Goal: Task Accomplishment & Management: Use online tool/utility

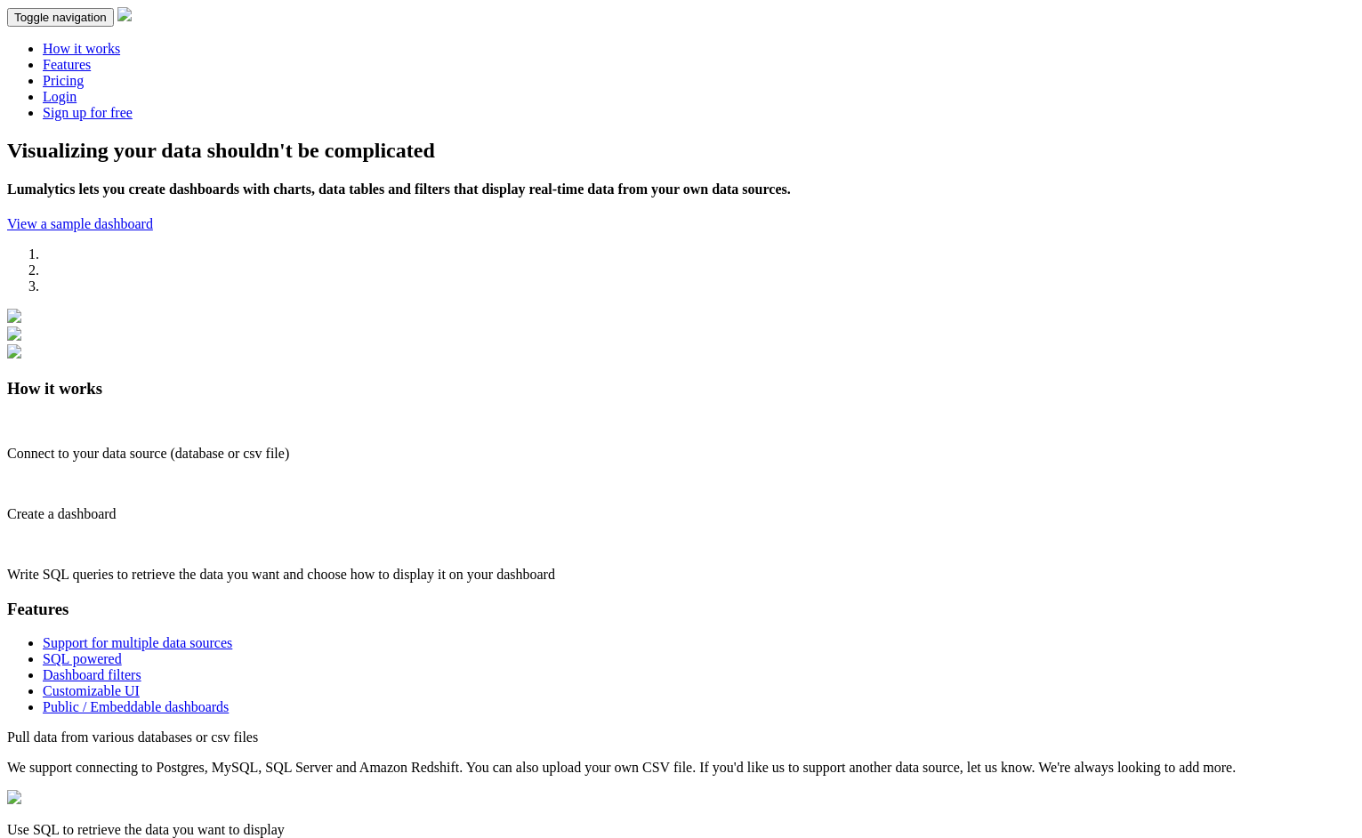
click at [76, 89] on link "Login" at bounding box center [60, 96] width 34 height 15
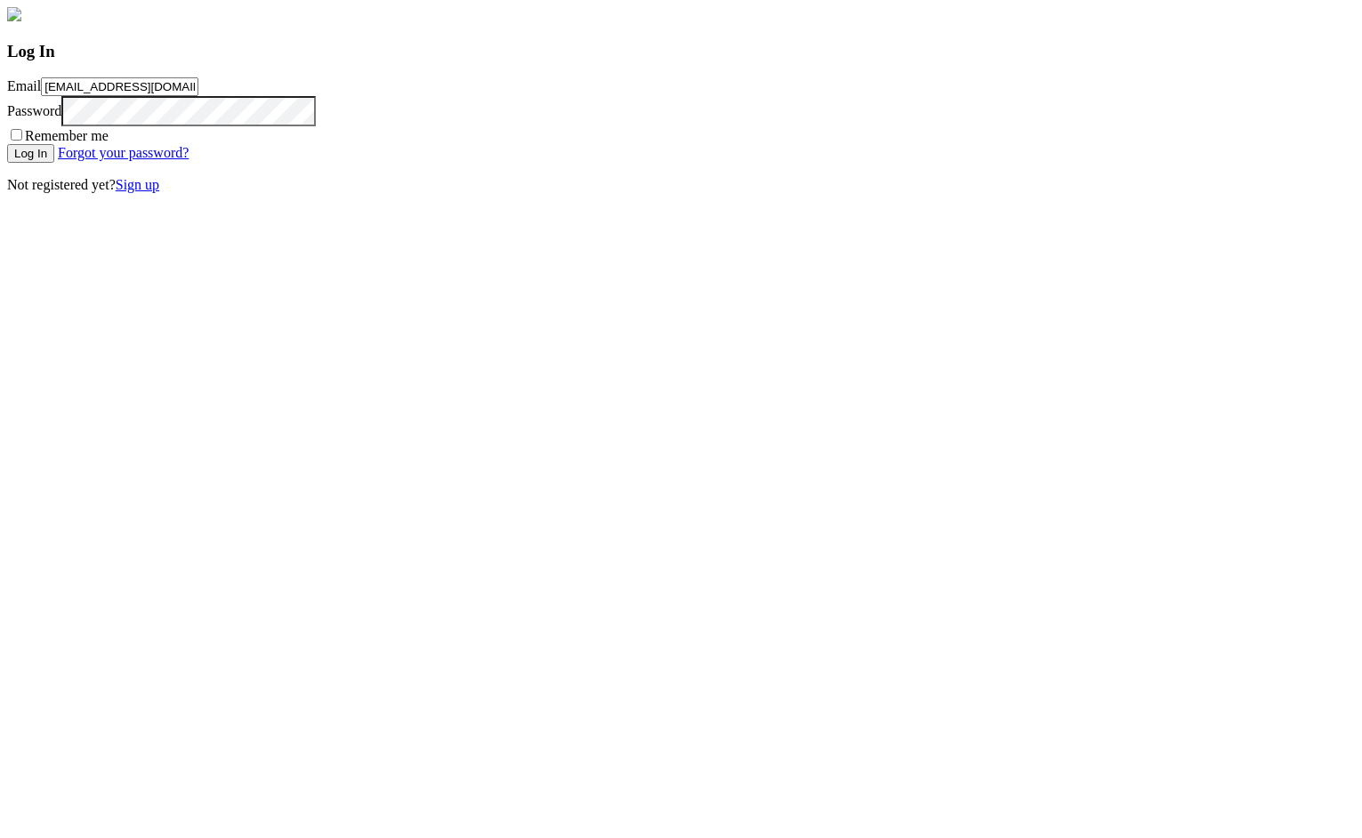
type input "[EMAIL_ADDRESS][DOMAIN_NAME]"
click at [54, 163] on input "Log In" at bounding box center [30, 153] width 47 height 19
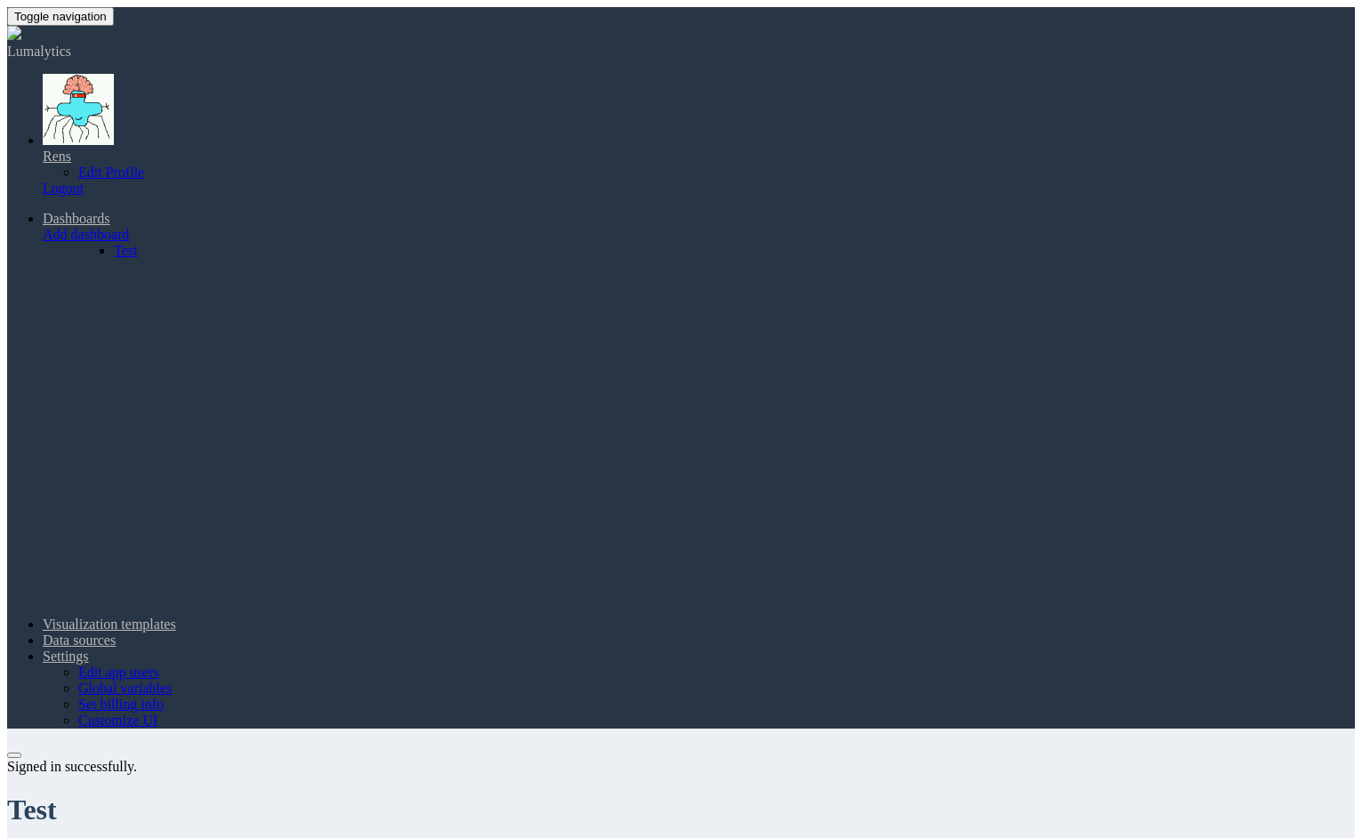
scroll to position [463, 611]
click at [110, 211] on link "Dashboards" at bounding box center [77, 218] width 68 height 15
click at [736, 27] on header "Toggle navigation Lumalytics Rens Edit Profile Logout Dashboards Add dashboard …" at bounding box center [681, 367] width 1348 height 721
click at [110, 211] on link "Dashboards" at bounding box center [77, 218] width 68 height 15
click at [801, 747] on div "Test Hide filters Add visualization Edit dashboard Clone dashboard Delete dashb…" at bounding box center [681, 828] width 1348 height 162
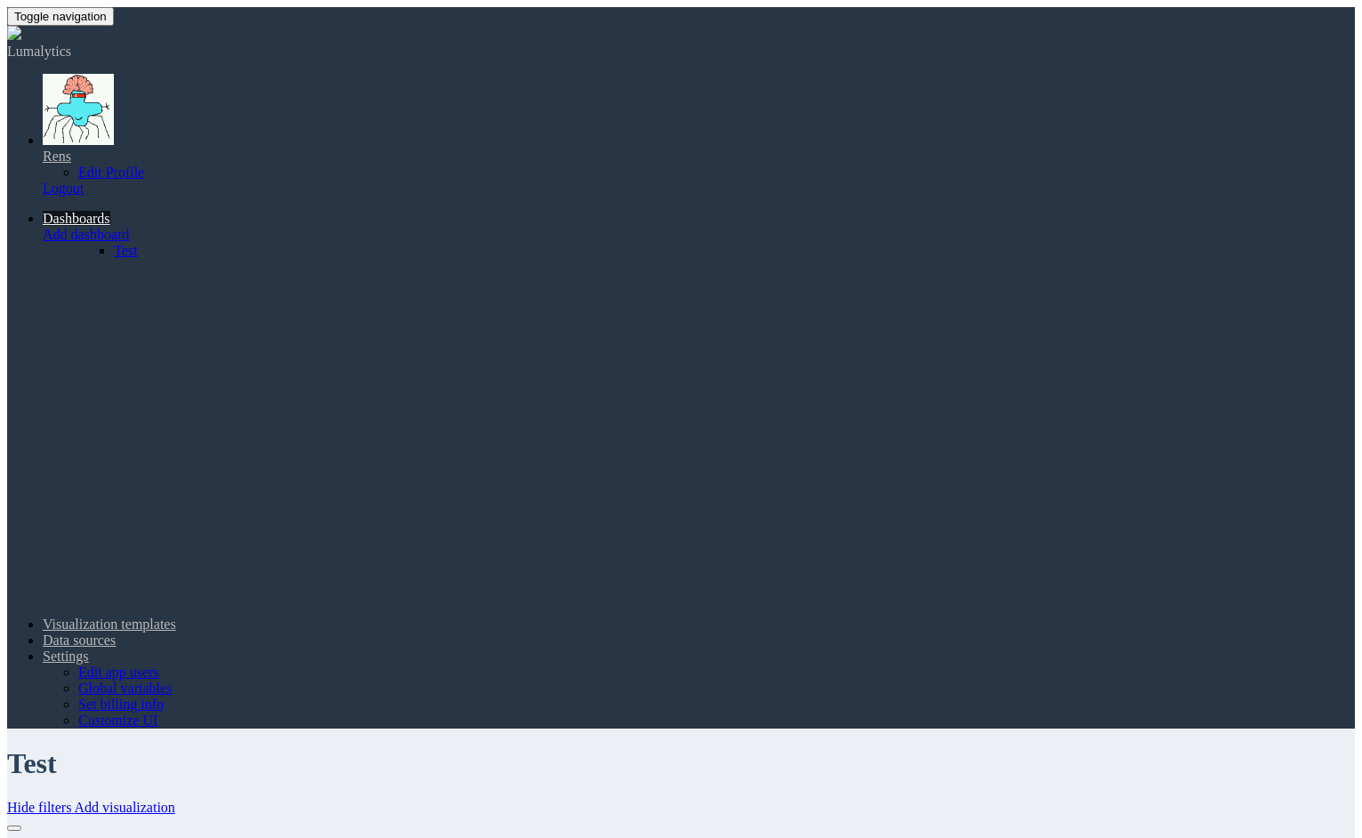
click at [110, 211] on link "Dashboards" at bounding box center [77, 218] width 68 height 15
click at [137, 243] on link "Test" at bounding box center [125, 250] width 23 height 15
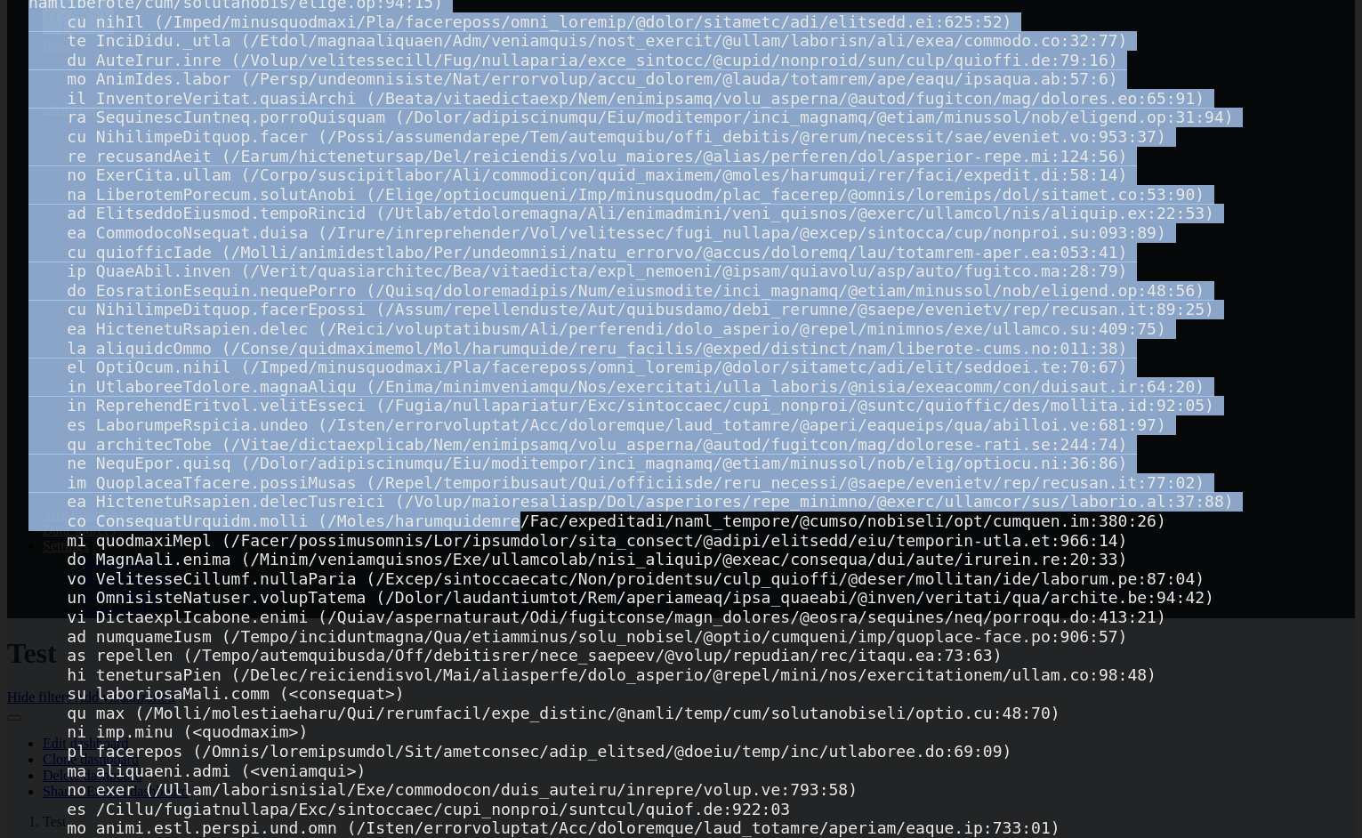
scroll to position [321, 0]
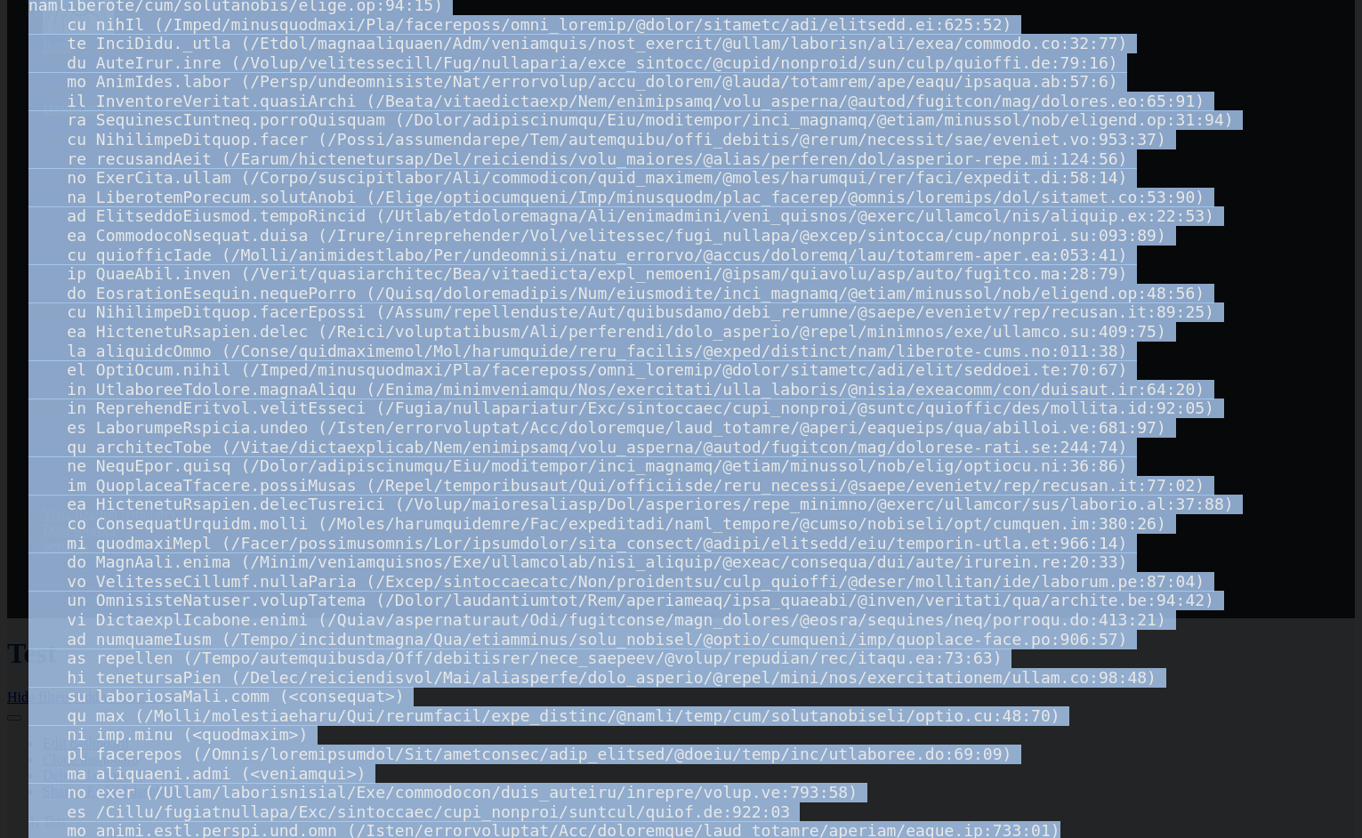
drag, startPoint x: 29, startPoint y: 68, endPoint x: 1114, endPoint y: 796, distance: 1305.7
click at [1114, 796] on div "Failed to compile." at bounding box center [681, 419] width 1362 height 838
copy div "./node_modules/monaco-editor/esm/vs/base/common/iterator.js Module build failed…"
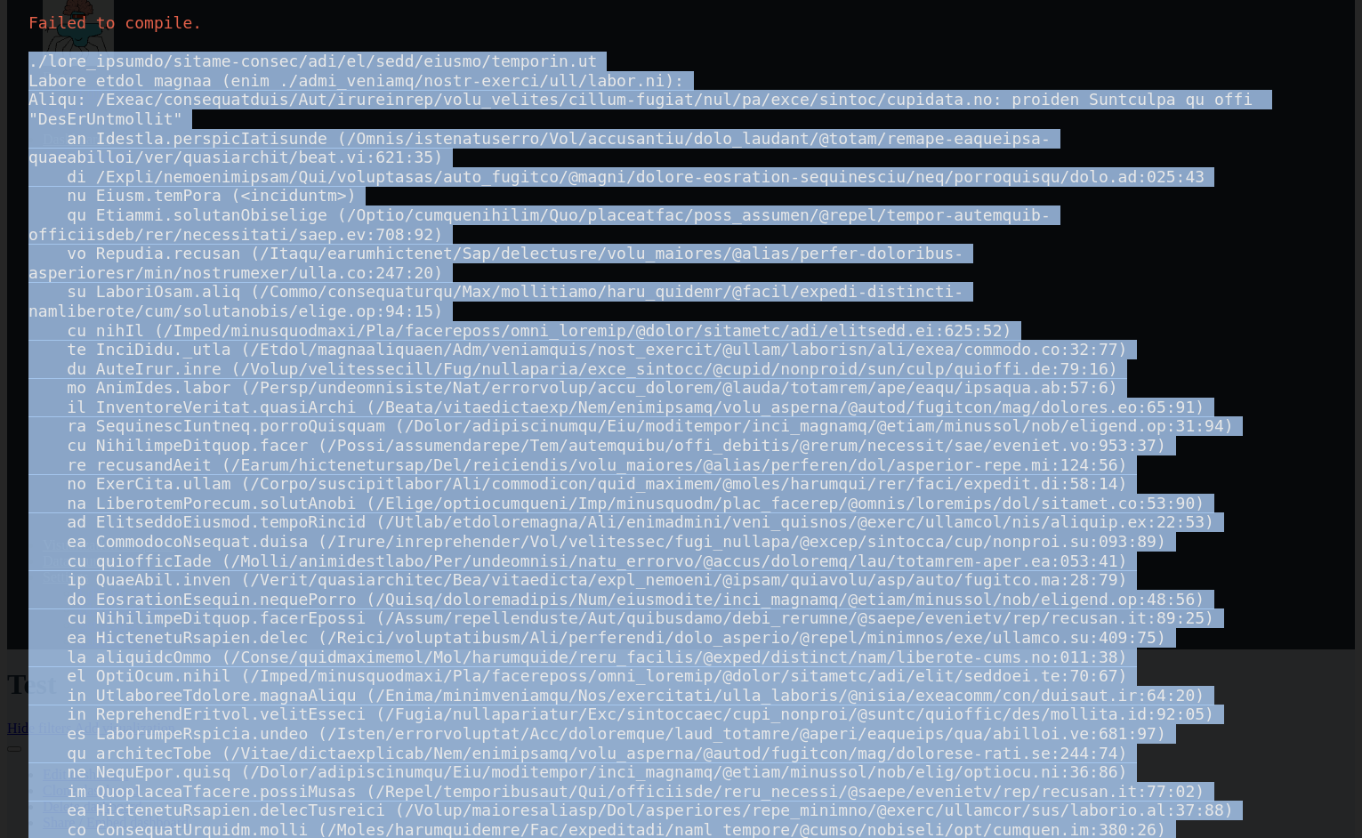
scroll to position [0, 0]
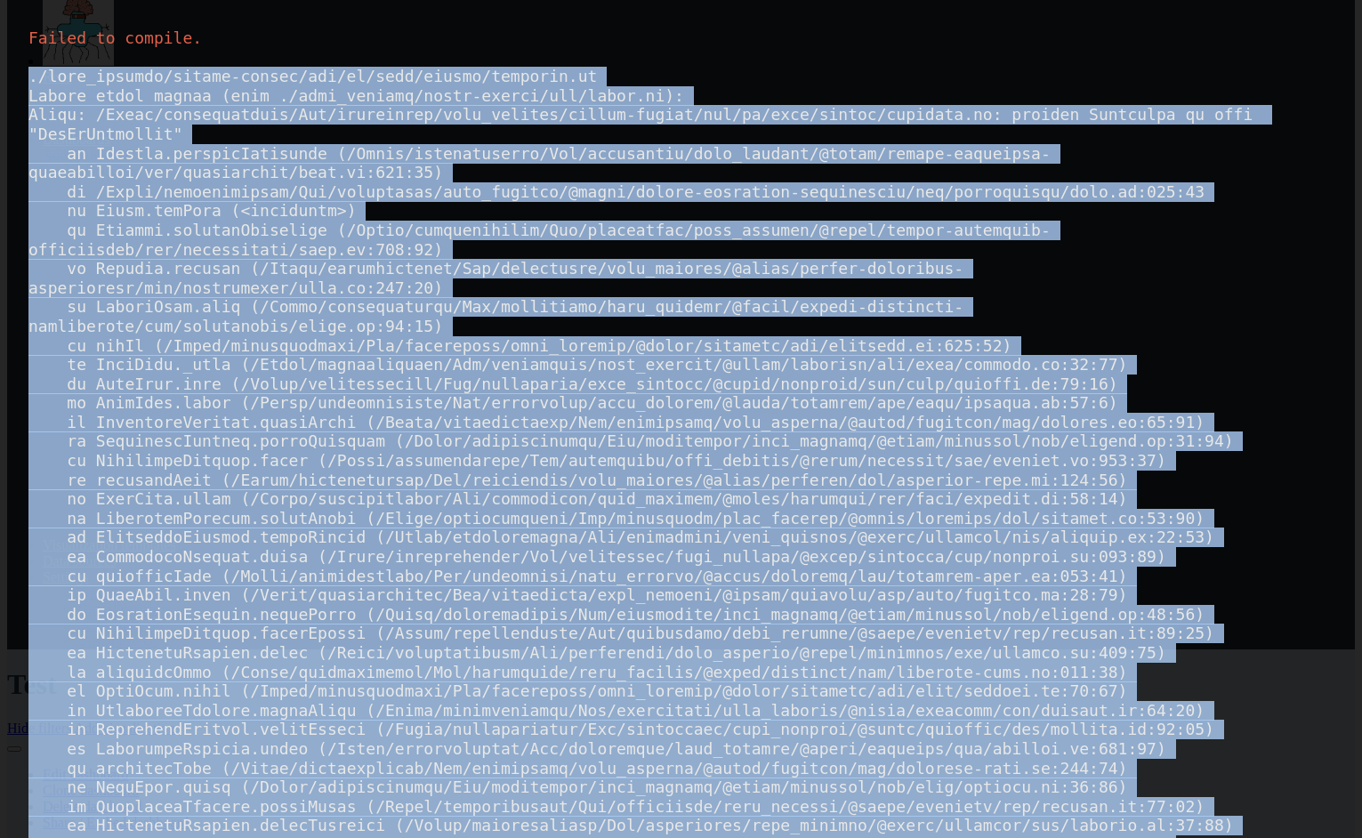
copy div "./node_modules/monaco-editor/esm/vs/base/common/iterator.js Module build failed…"
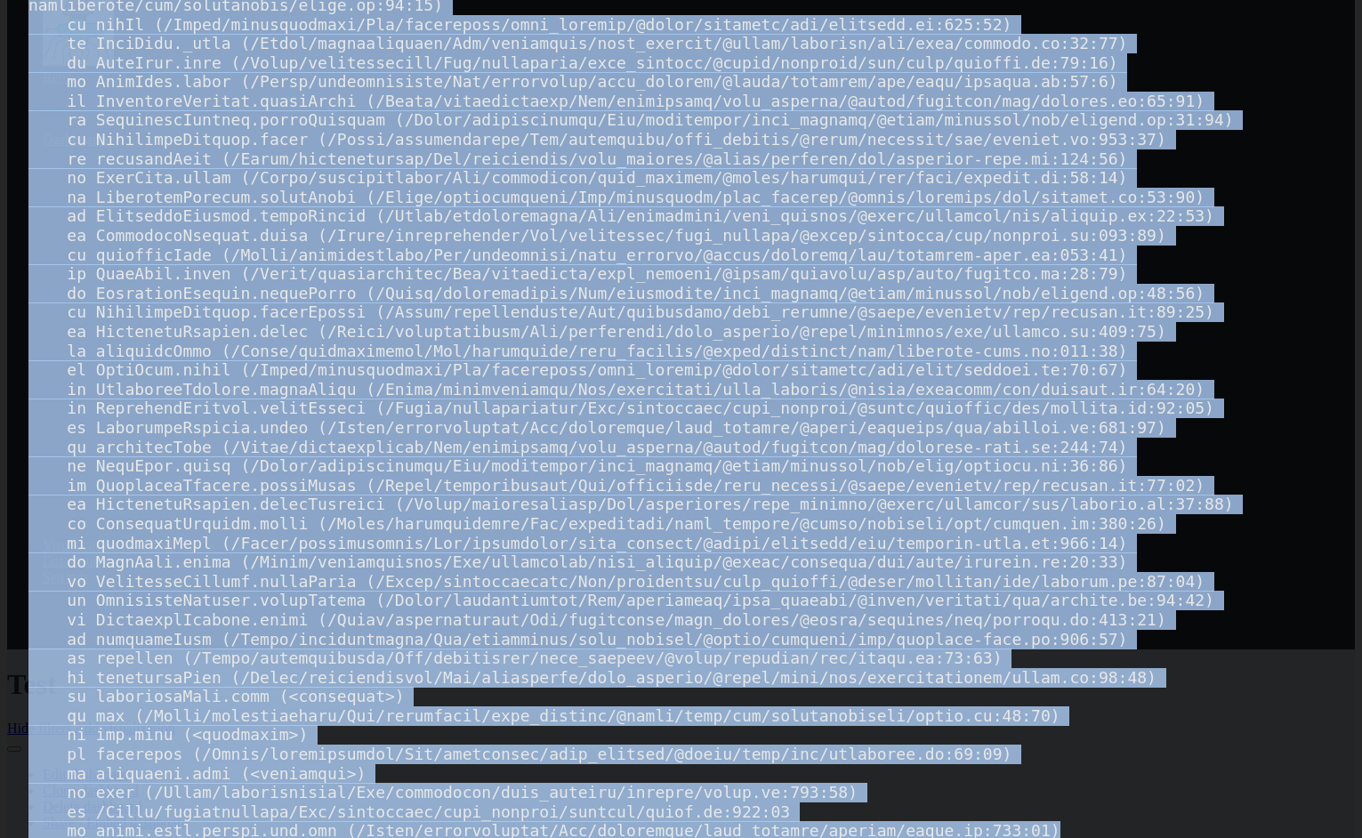
copy div "./node_modules/monaco-editor/esm/vs/base/common/iterator.js Module build failed…"
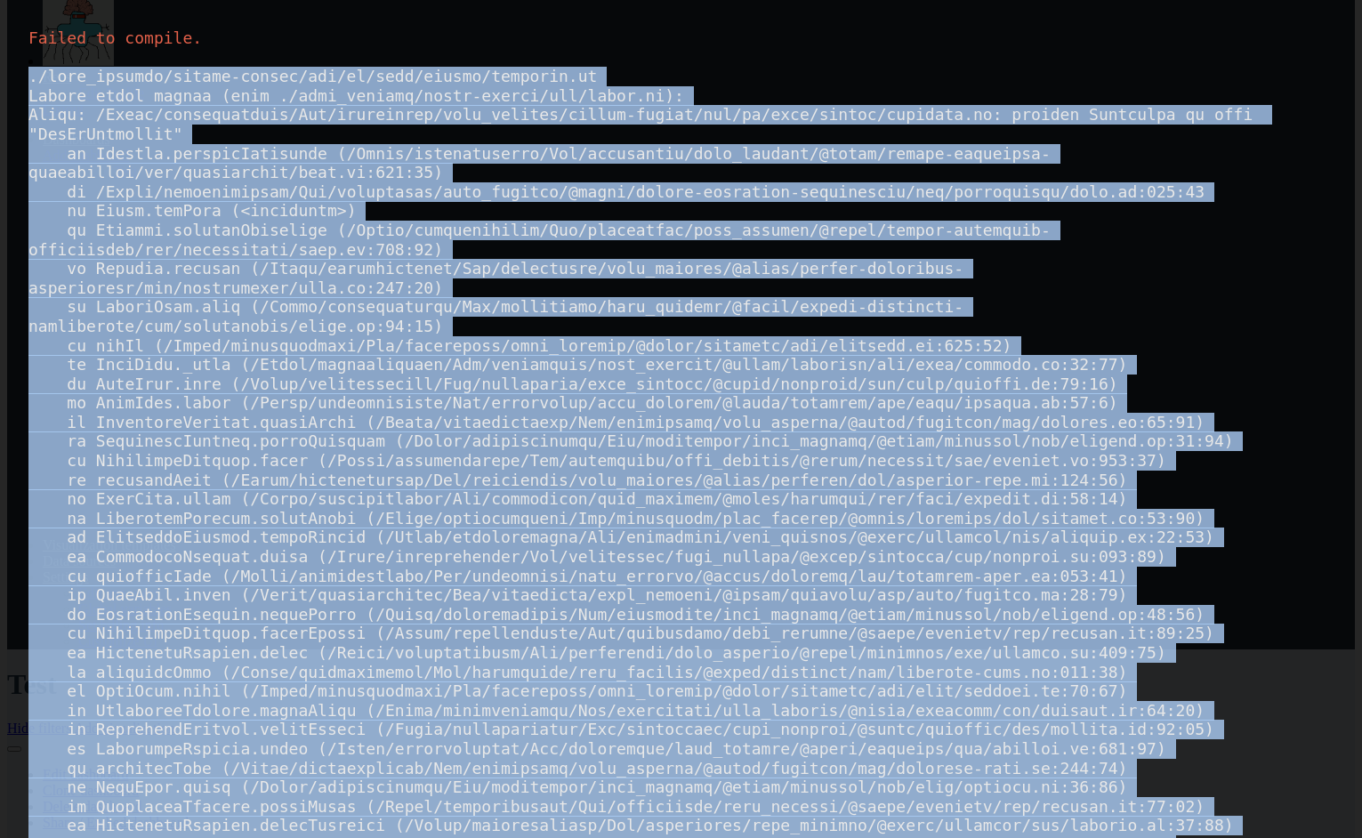
copy div "./node_modules/monaco-editor/esm/vs/base/common/iterator.js Module build failed…"
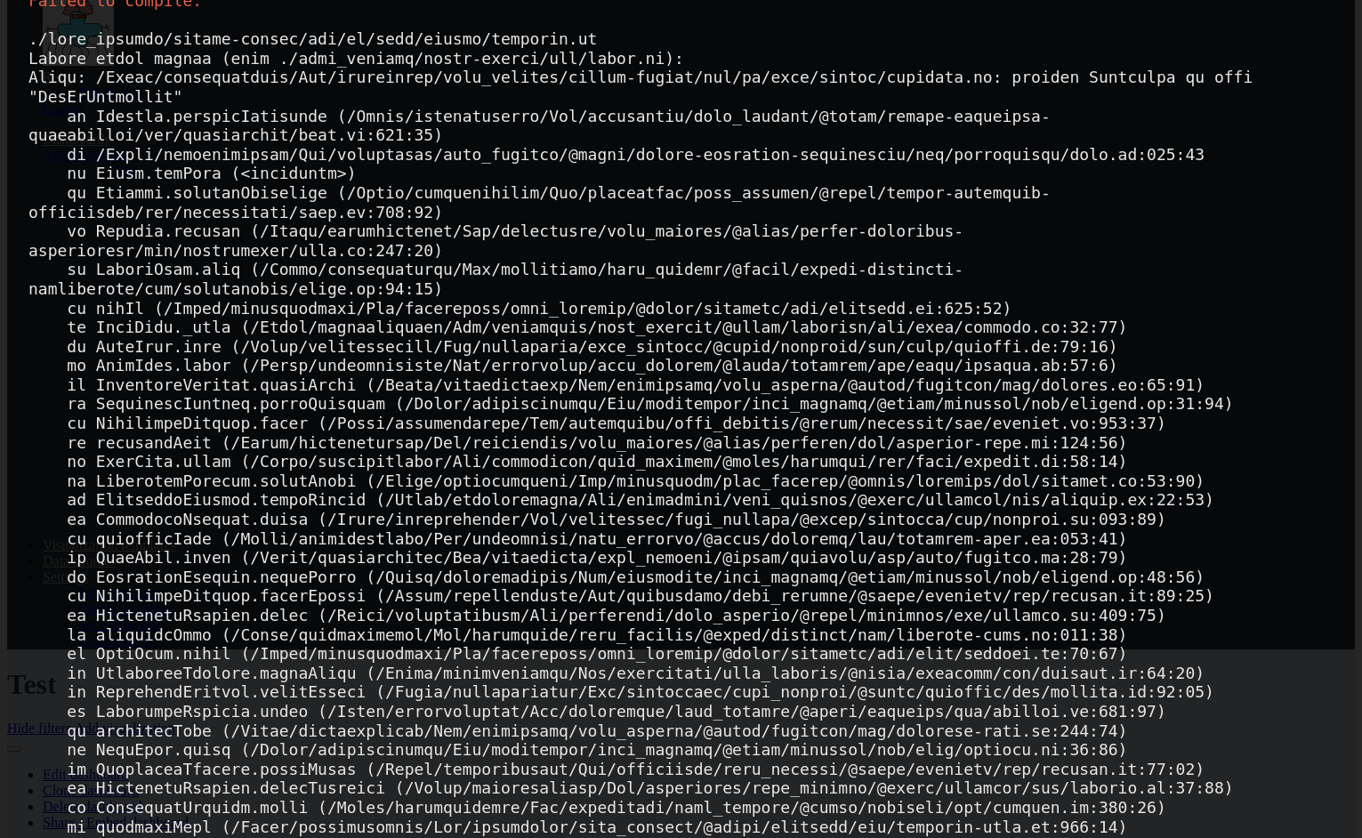
scroll to position [40, 0]
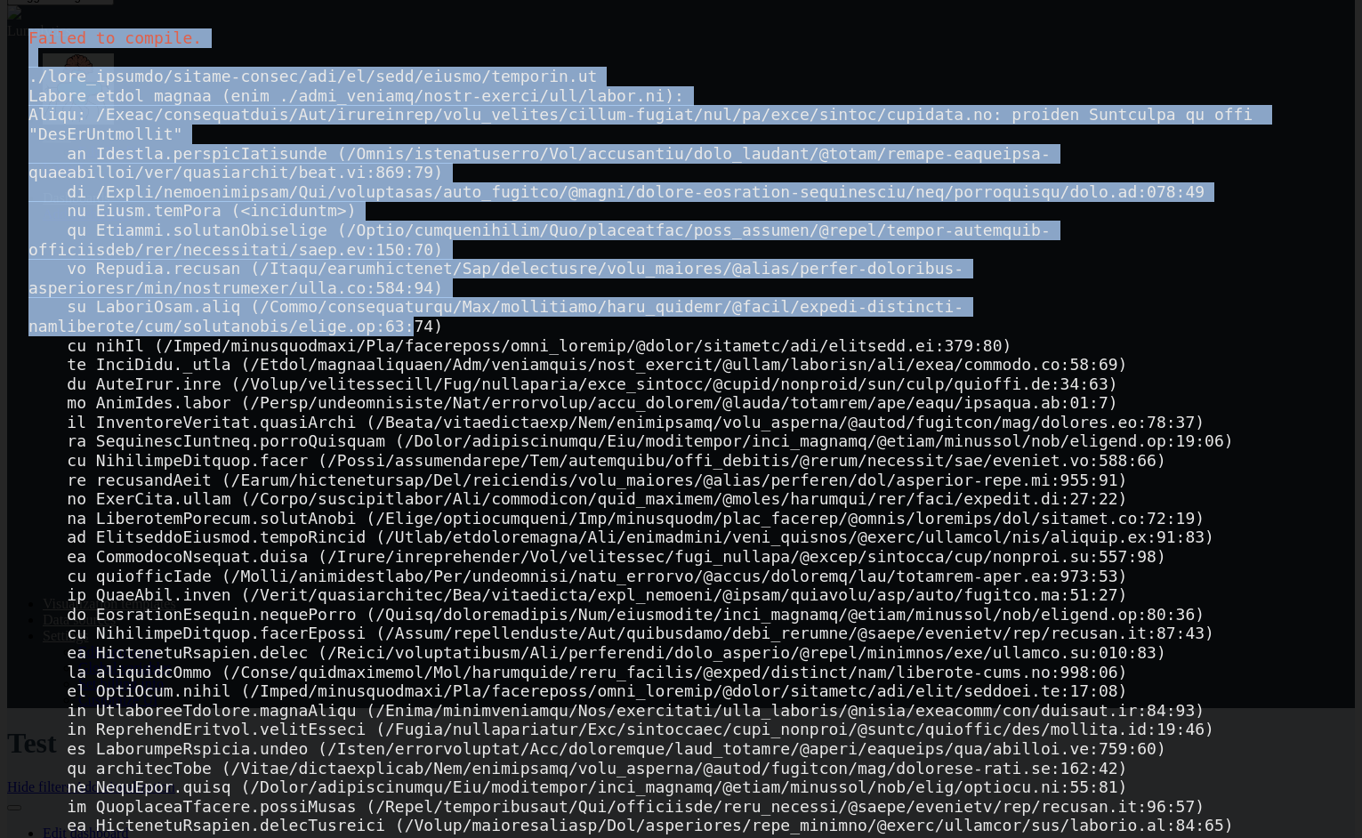
scroll to position [321, 0]
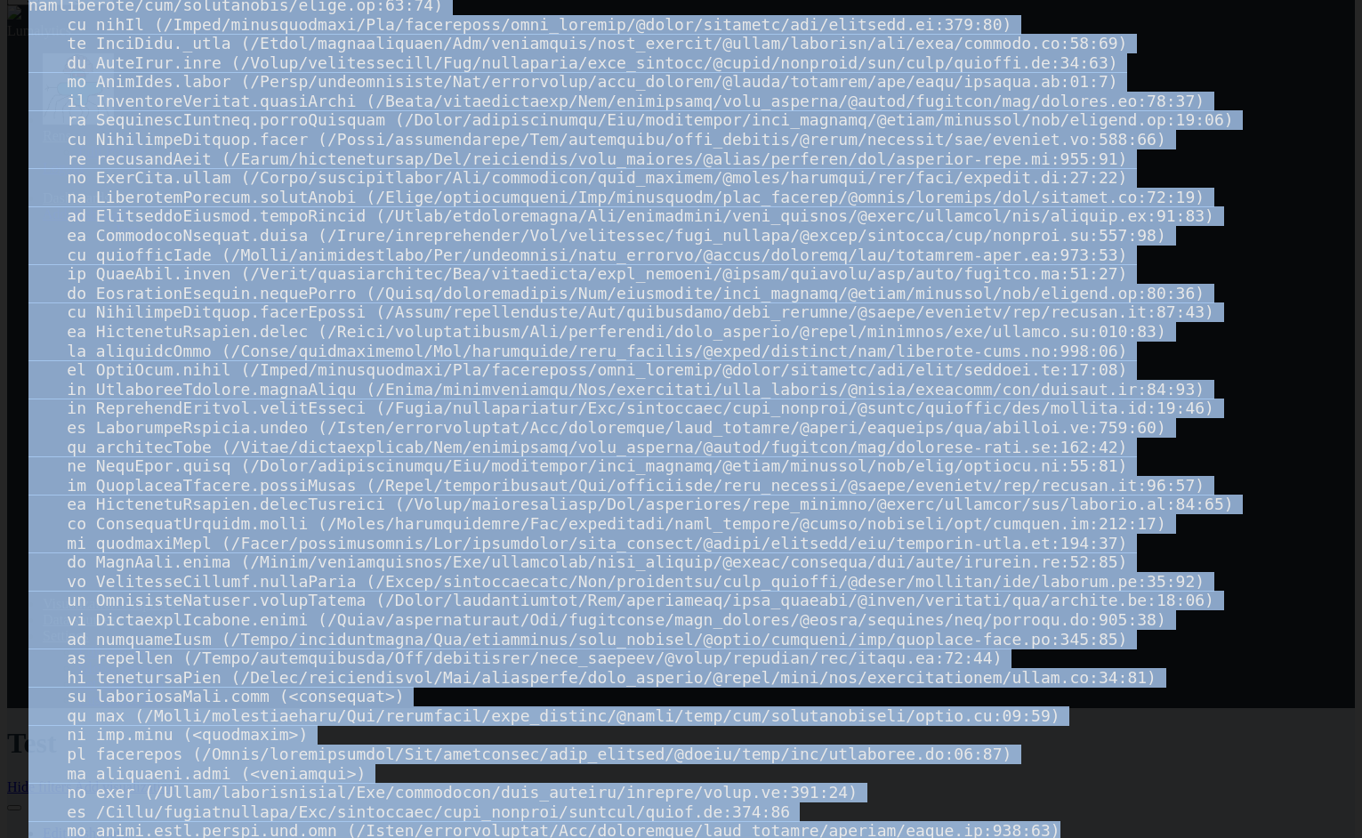
drag, startPoint x: 27, startPoint y: 30, endPoint x: 1147, endPoint y: 827, distance: 1375.2
click at [1147, 827] on div "Failed to compile." at bounding box center [681, 419] width 1362 height 838
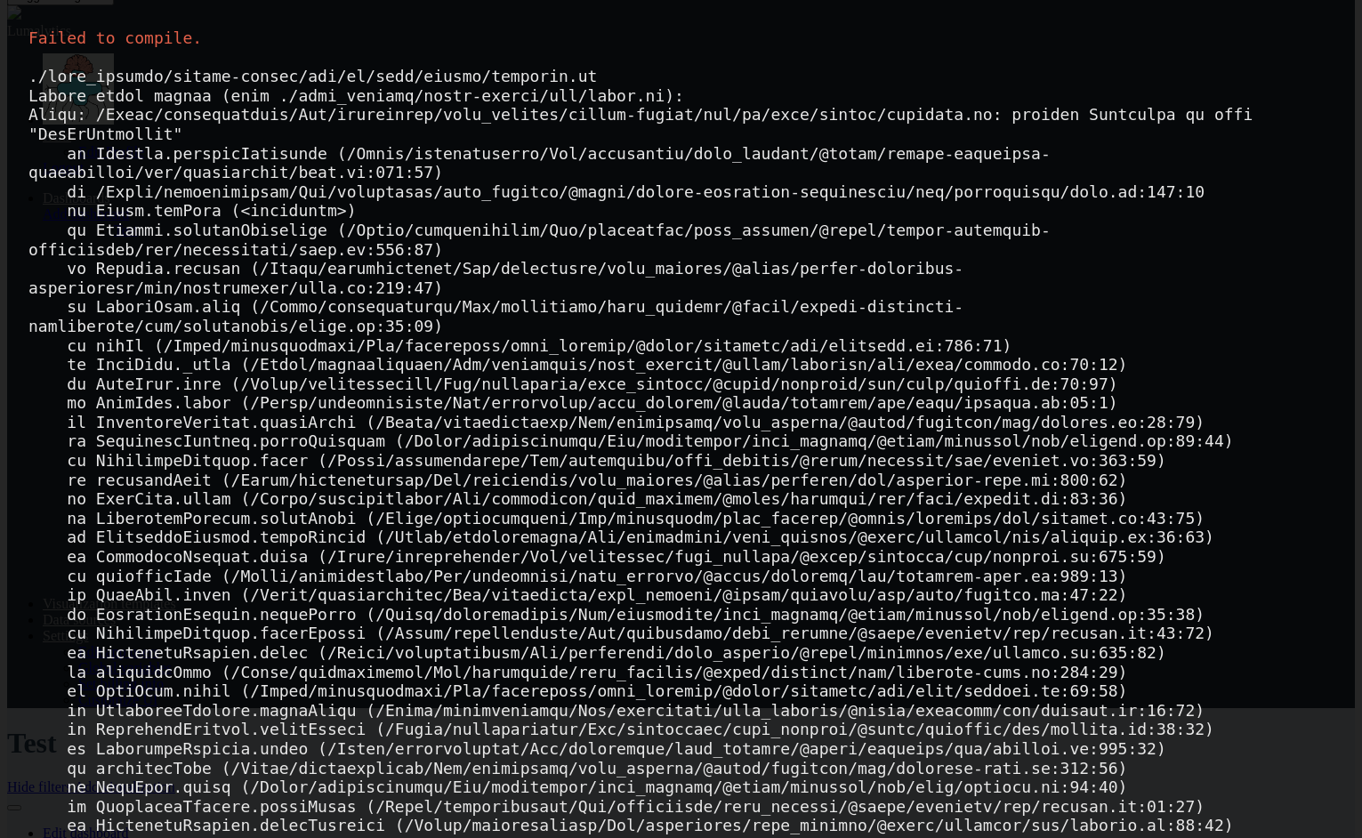
scroll to position [463, 611]
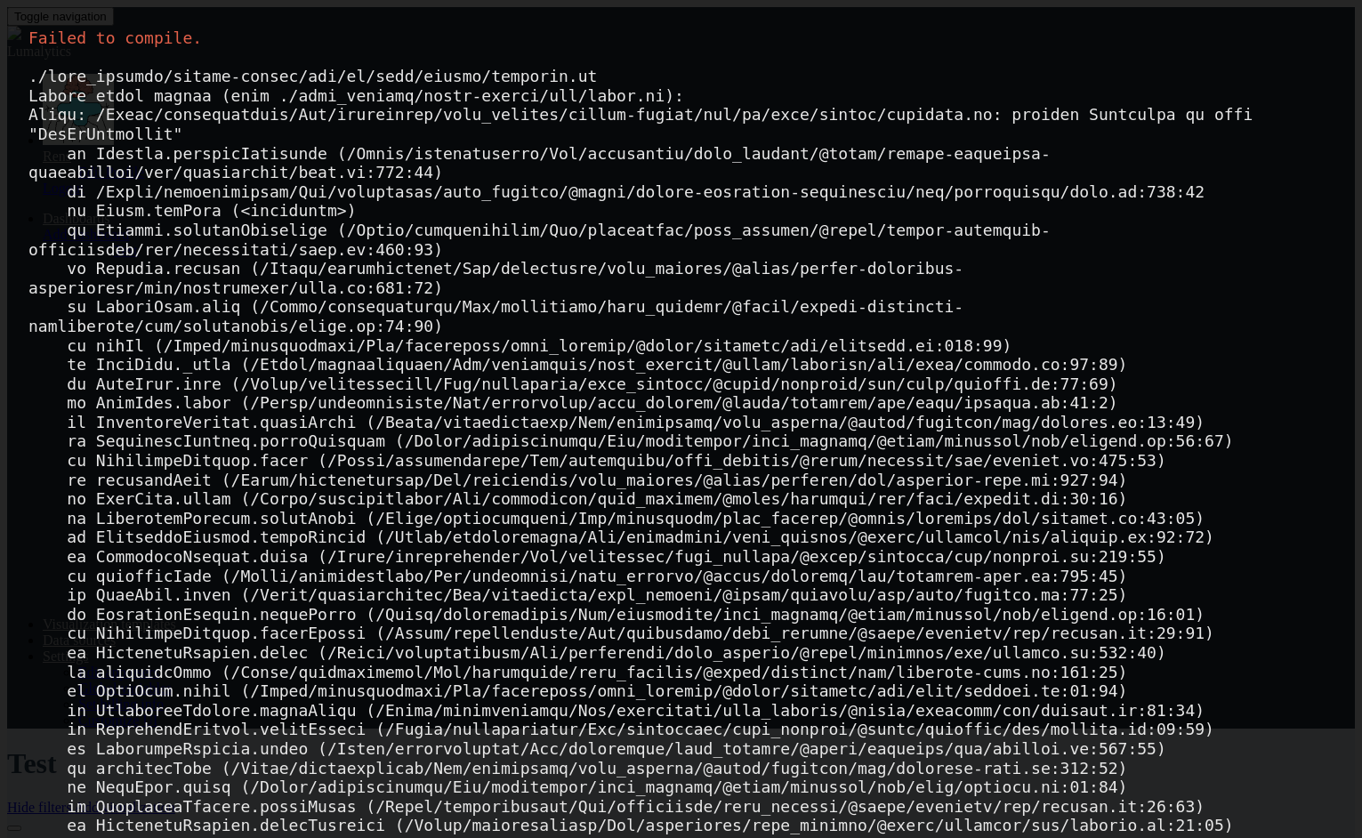
scroll to position [1, 0]
click at [627, 140] on div "Failed to compile." at bounding box center [681, 419] width 1362 height 838
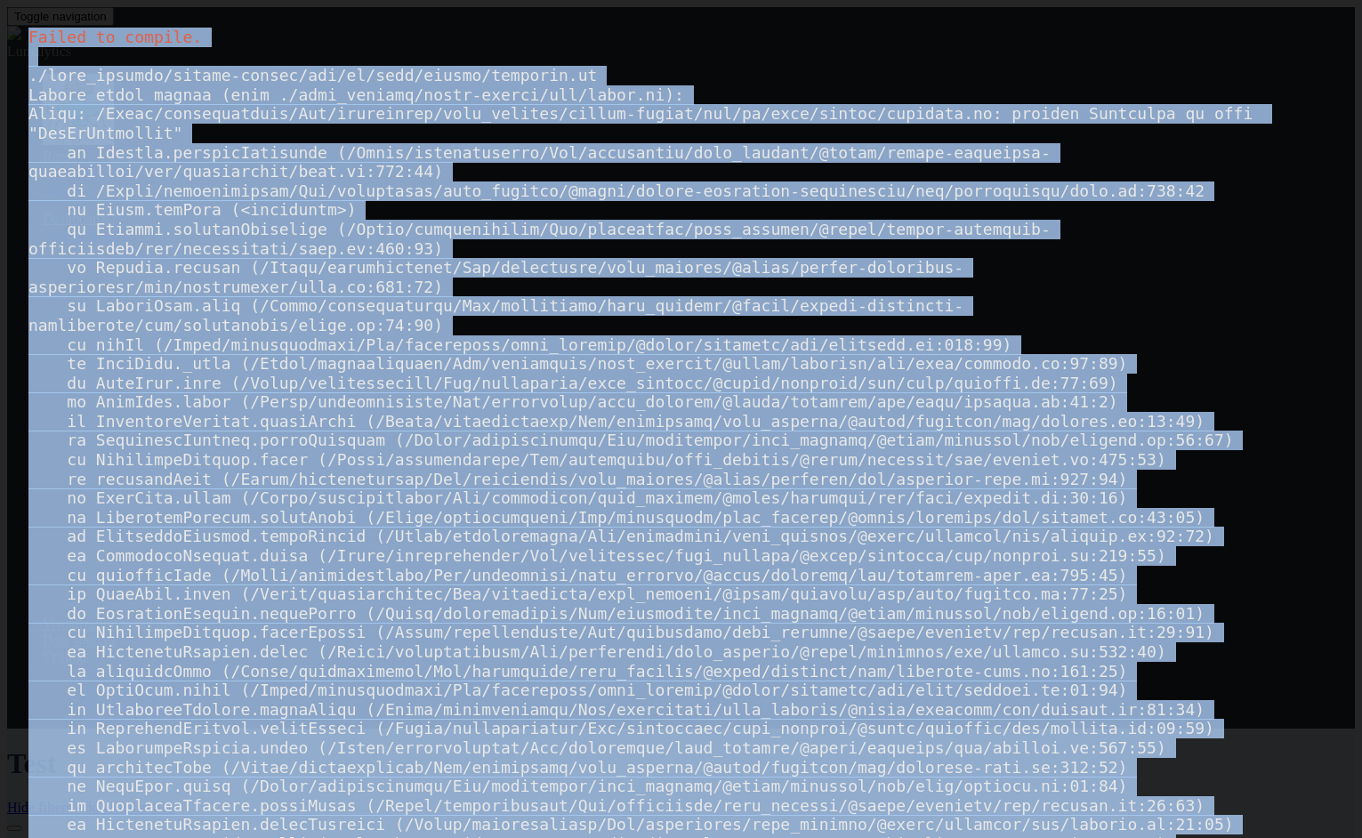
copy div "Failed to compile. ./node_modules/monaco-editor/esm/vs/base/common/iterator.js …"
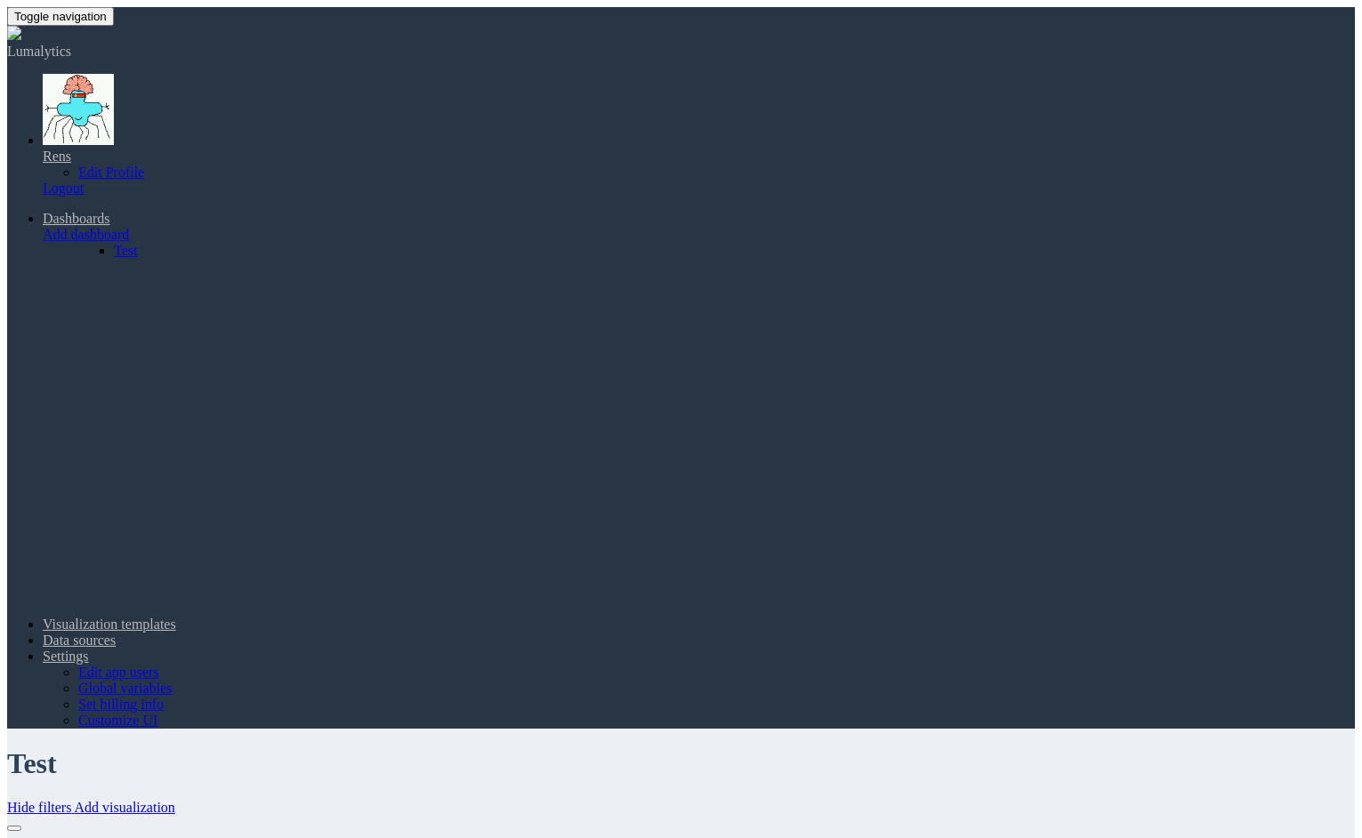
scroll to position [463, 611]
click at [175, 800] on link "Add visualization" at bounding box center [125, 807] width 101 height 15
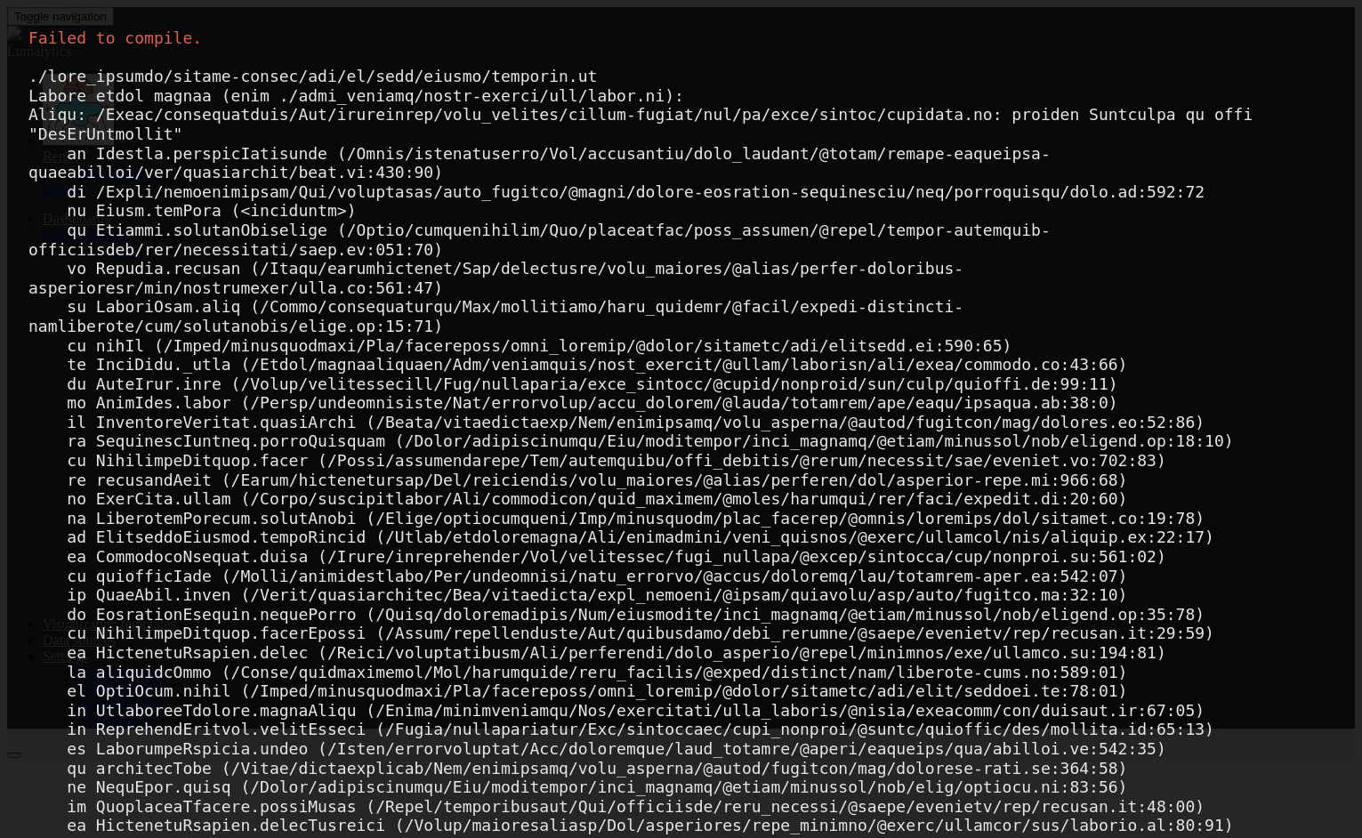
click at [960, 204] on div "Failed to compile." at bounding box center [681, 419] width 1362 height 838
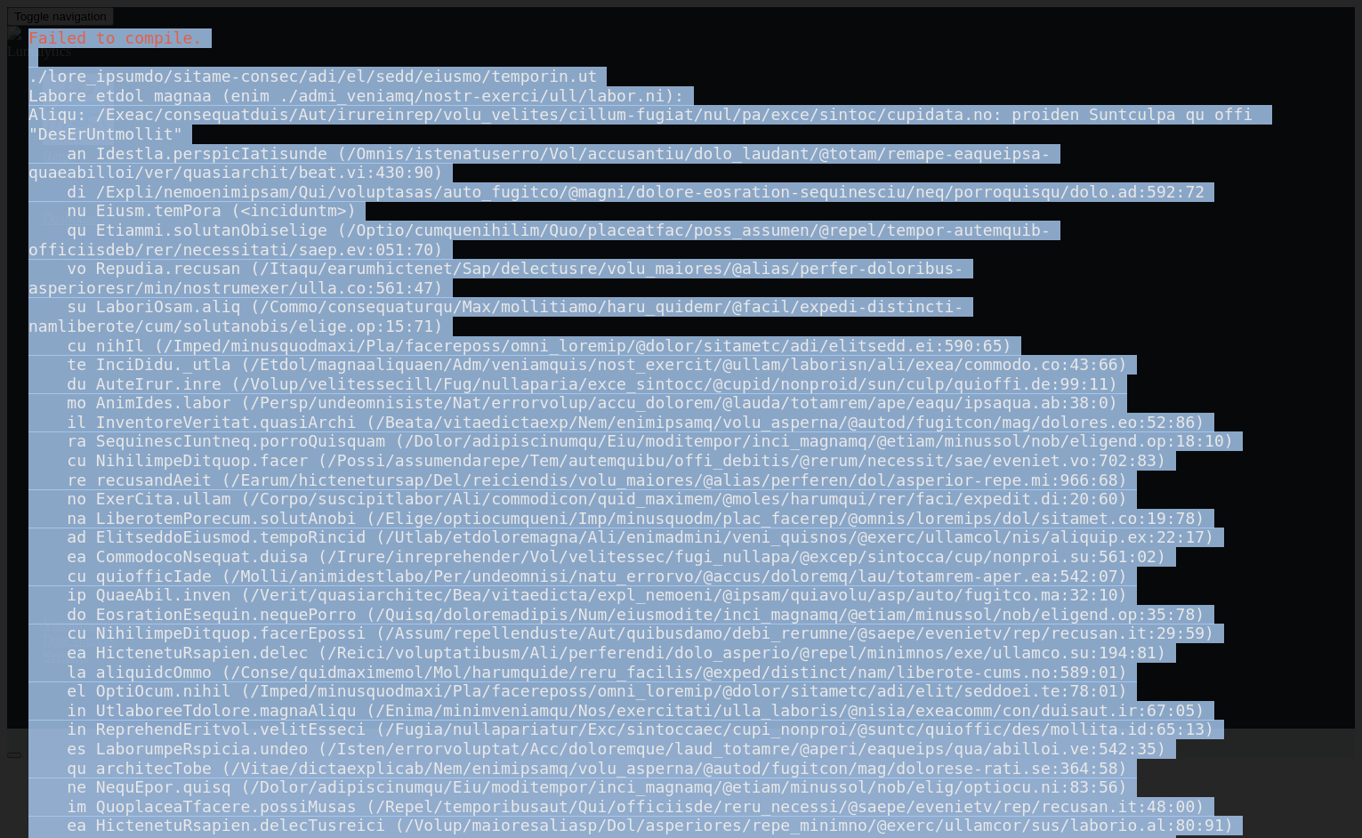
copy div "Failed to compile. ./node_modules/monaco-editor/esm/vs/base/common/iterator.js …"
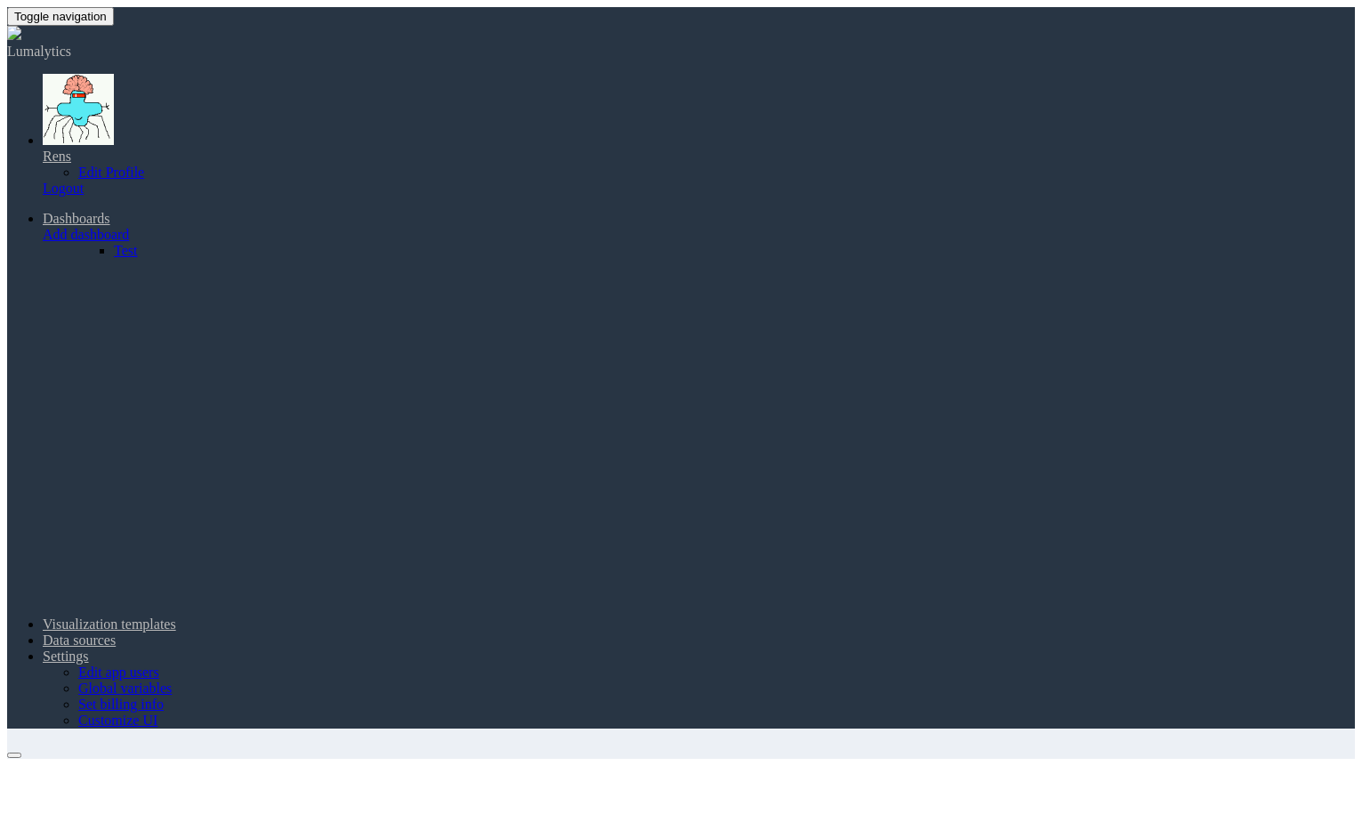
click at [11, 752] on button at bounding box center [14, 754] width 14 height 5
